Goal: Find specific page/section: Find specific page/section

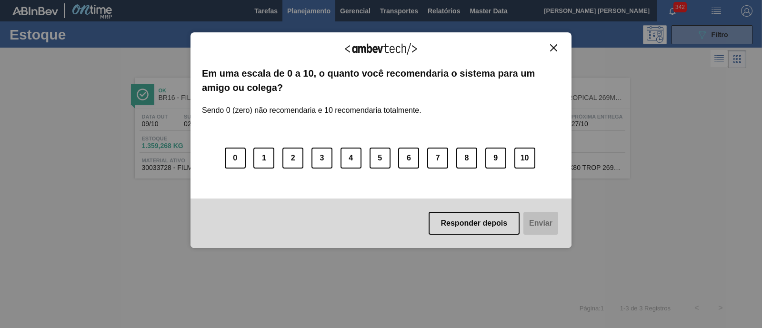
click at [555, 41] on div "Agradecemos seu feedback! Em uma escala de 0 a 10, o quanto você recomendaria o…" at bounding box center [381, 140] width 381 height 216
click at [555, 44] on button "Close" at bounding box center [553, 48] width 13 height 8
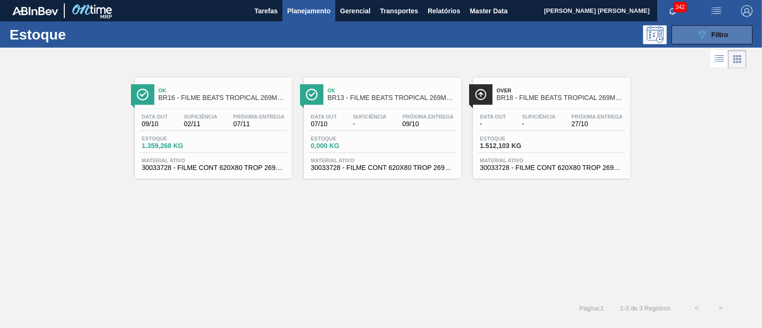
click at [715, 36] on span "Filtro" at bounding box center [720, 35] width 17 height 8
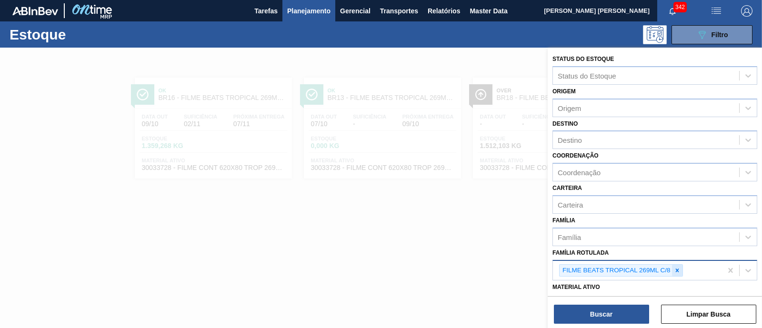
click at [679, 267] on icon at bounding box center [677, 270] width 7 height 7
click at [679, 265] on div "Família Rotulada" at bounding box center [646, 269] width 186 height 14
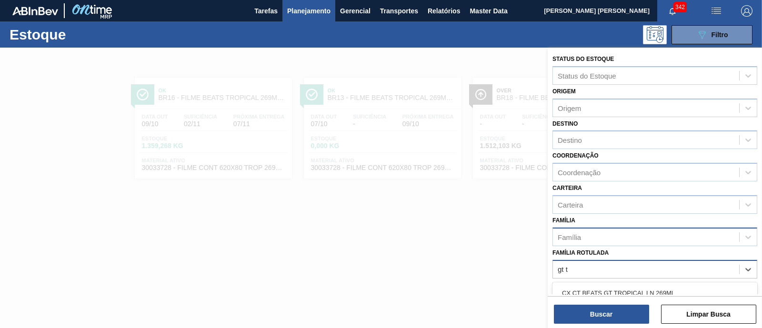
scroll to position [59, 0]
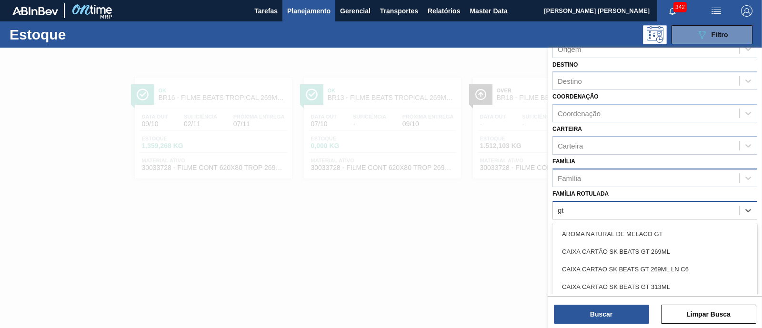
type Rotulada "g"
type Rotulada "a"
type Rotulada "trop"
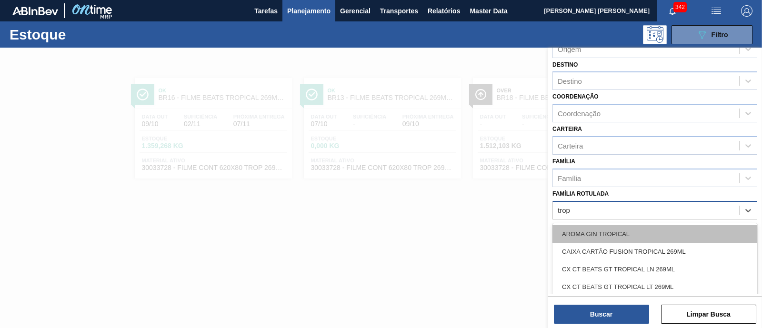
click at [628, 227] on div "AROMA GIN TROPICAL" at bounding box center [655, 234] width 205 height 18
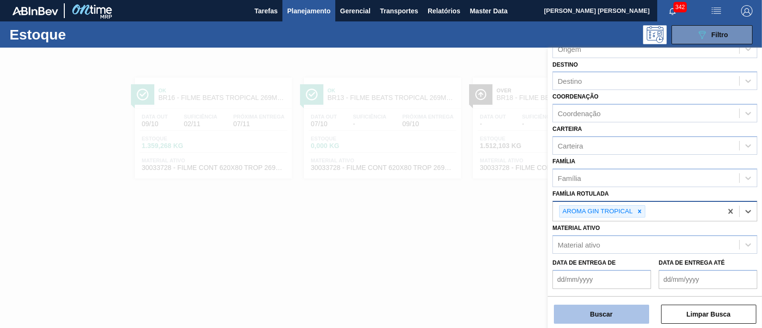
click at [608, 313] on button "Buscar" at bounding box center [601, 314] width 95 height 19
